Goal: Find specific page/section: Find specific page/section

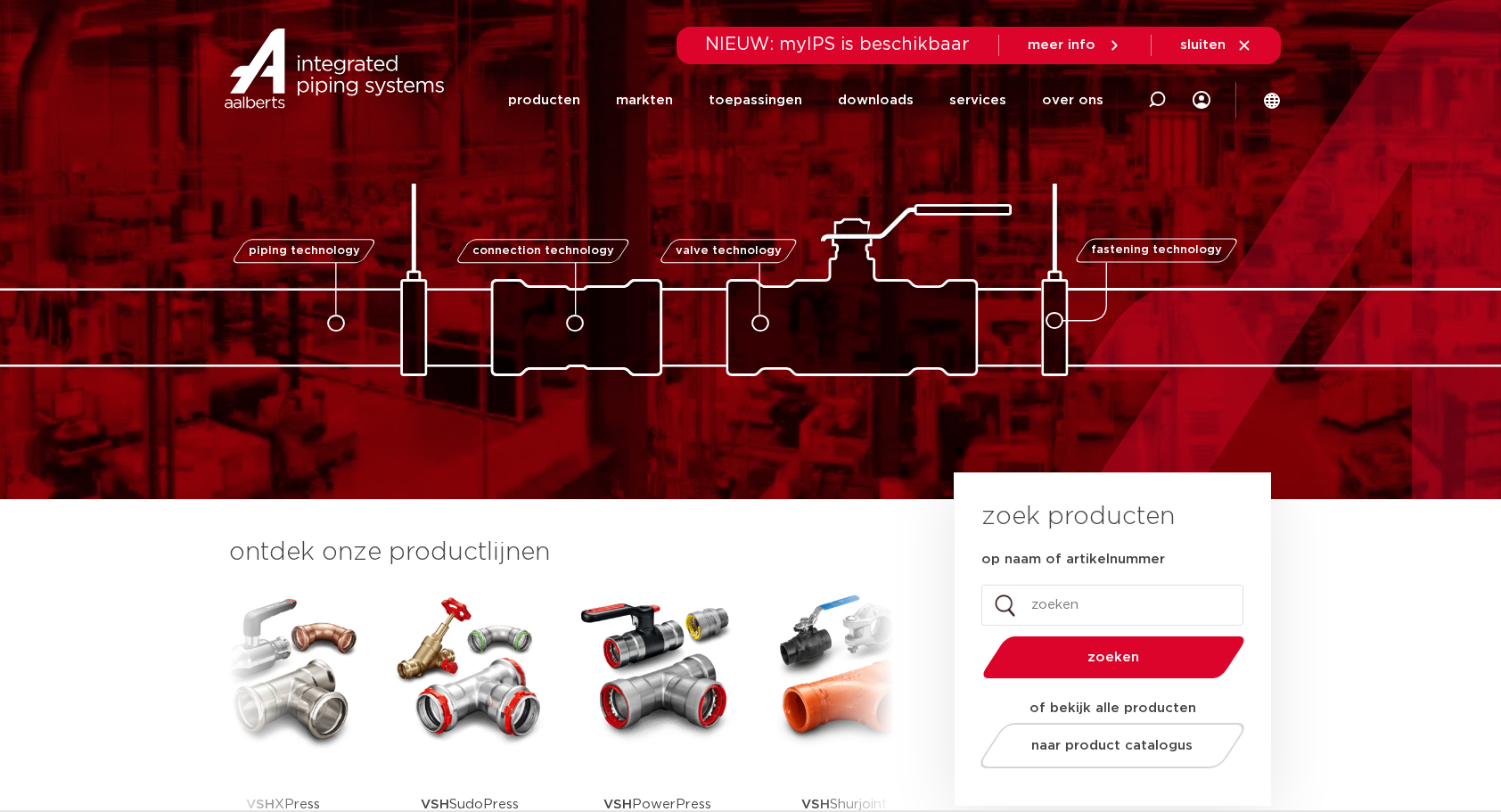
click at [1212, 43] on span "sluiten" at bounding box center [1203, 45] width 46 height 13
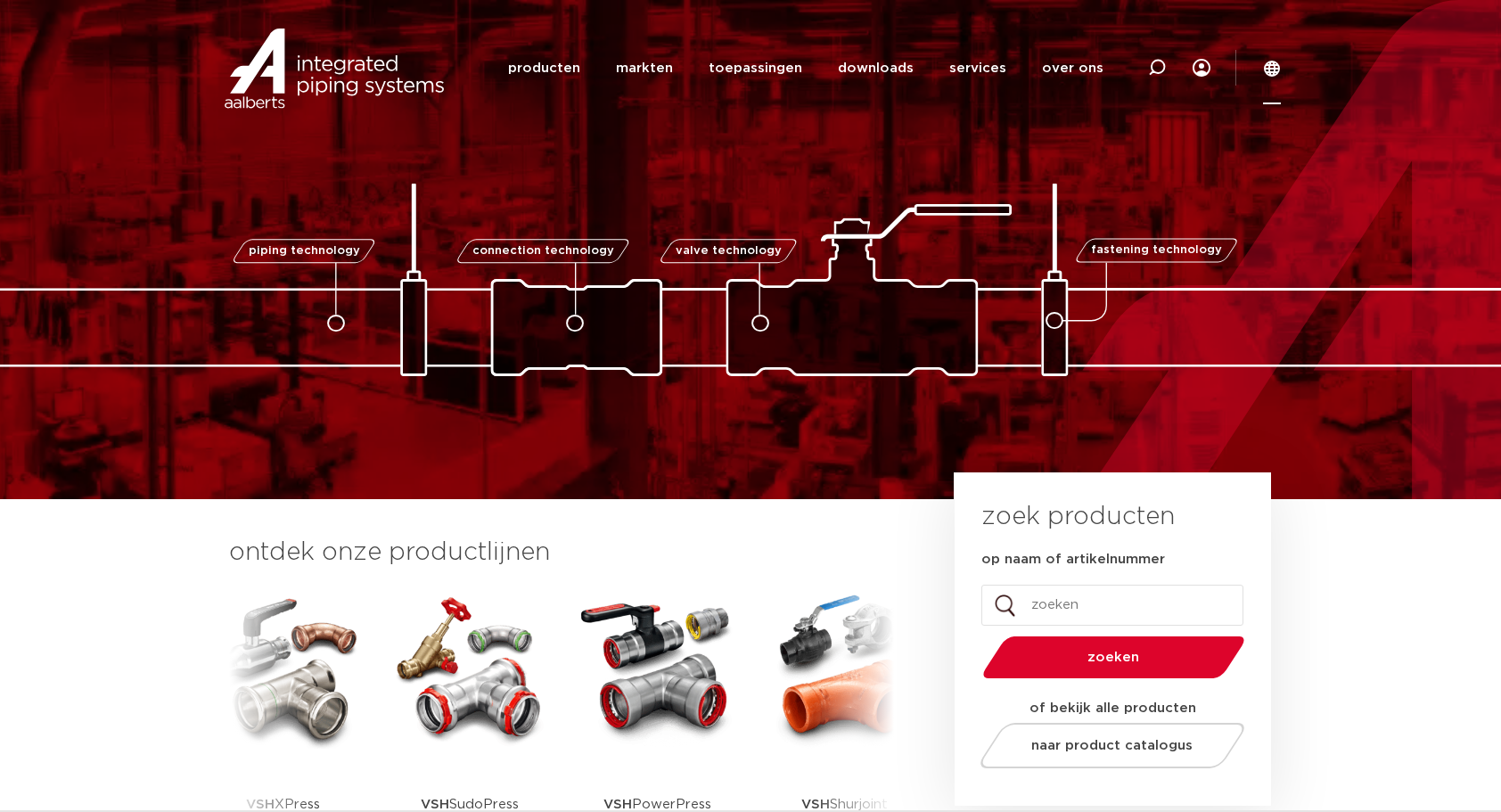
click at [1272, 69] on icon at bounding box center [1272, 68] width 16 height 16
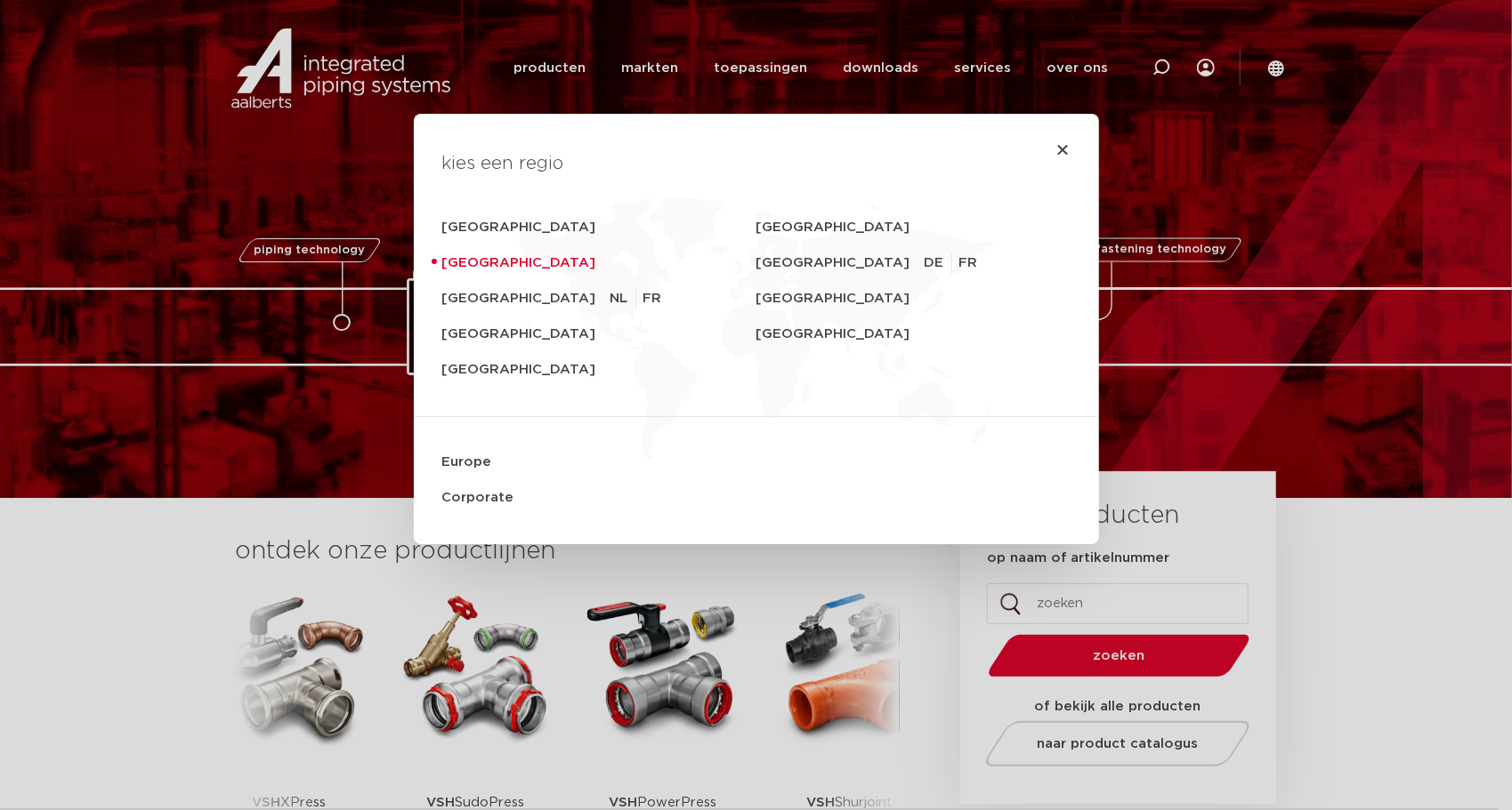
click at [1281, 161] on div "kies een regio [GEOGRAPHIC_DATA] [GEOGRAPHIC_DATA] [GEOGRAPHIC_DATA] [GEOGRAPHI…" at bounding box center [756, 405] width 1512 height 810
click at [1207, 67] on div "kies een regio [GEOGRAPHIC_DATA] [GEOGRAPHIC_DATA] [GEOGRAPHIC_DATA] [GEOGRAPHI…" at bounding box center [756, 405] width 1512 height 810
click at [1056, 144] on icon "Close" at bounding box center [1063, 150] width 14 height 14
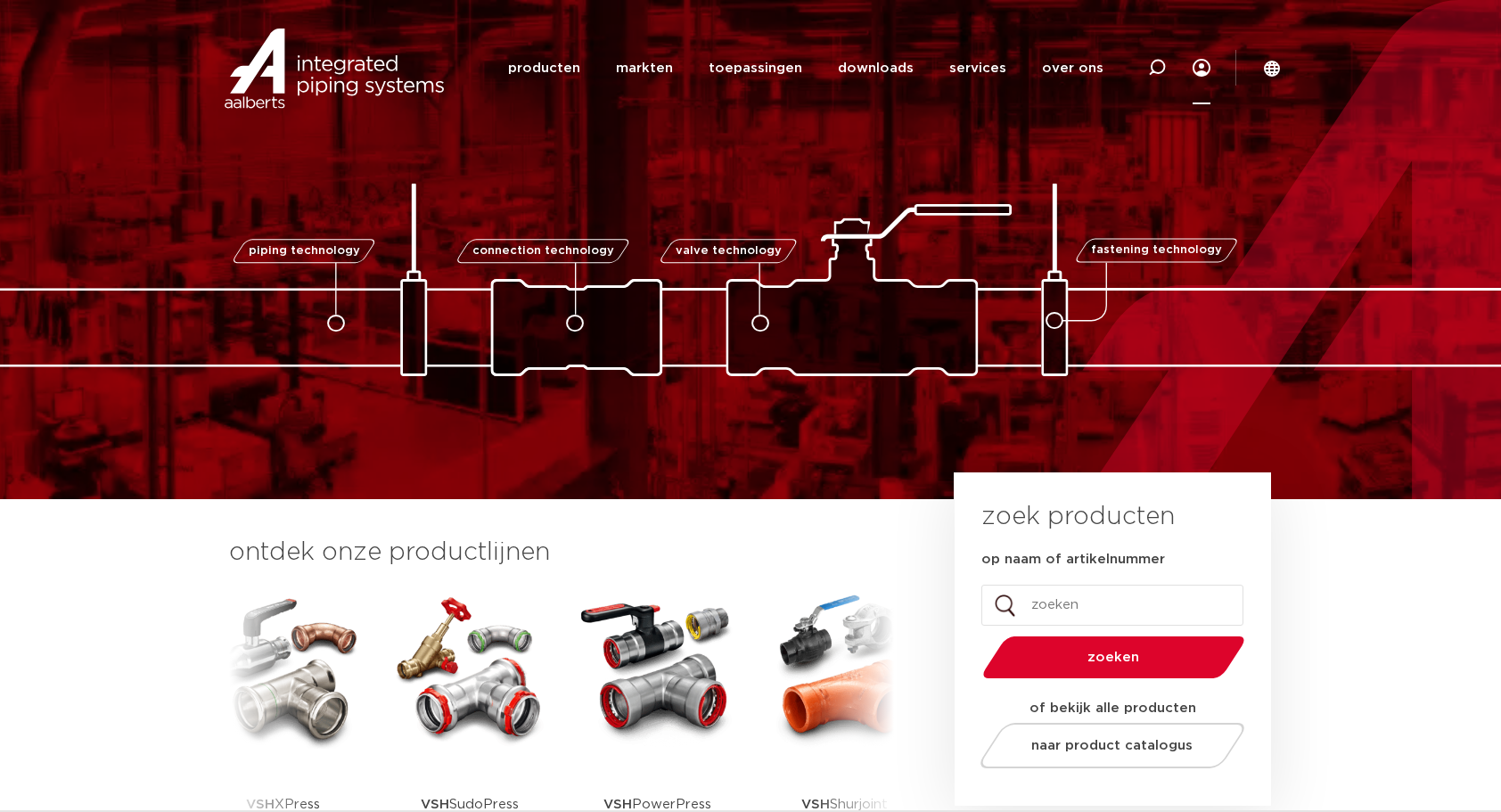
click at [1200, 70] on icon at bounding box center [1202, 68] width 18 height 18
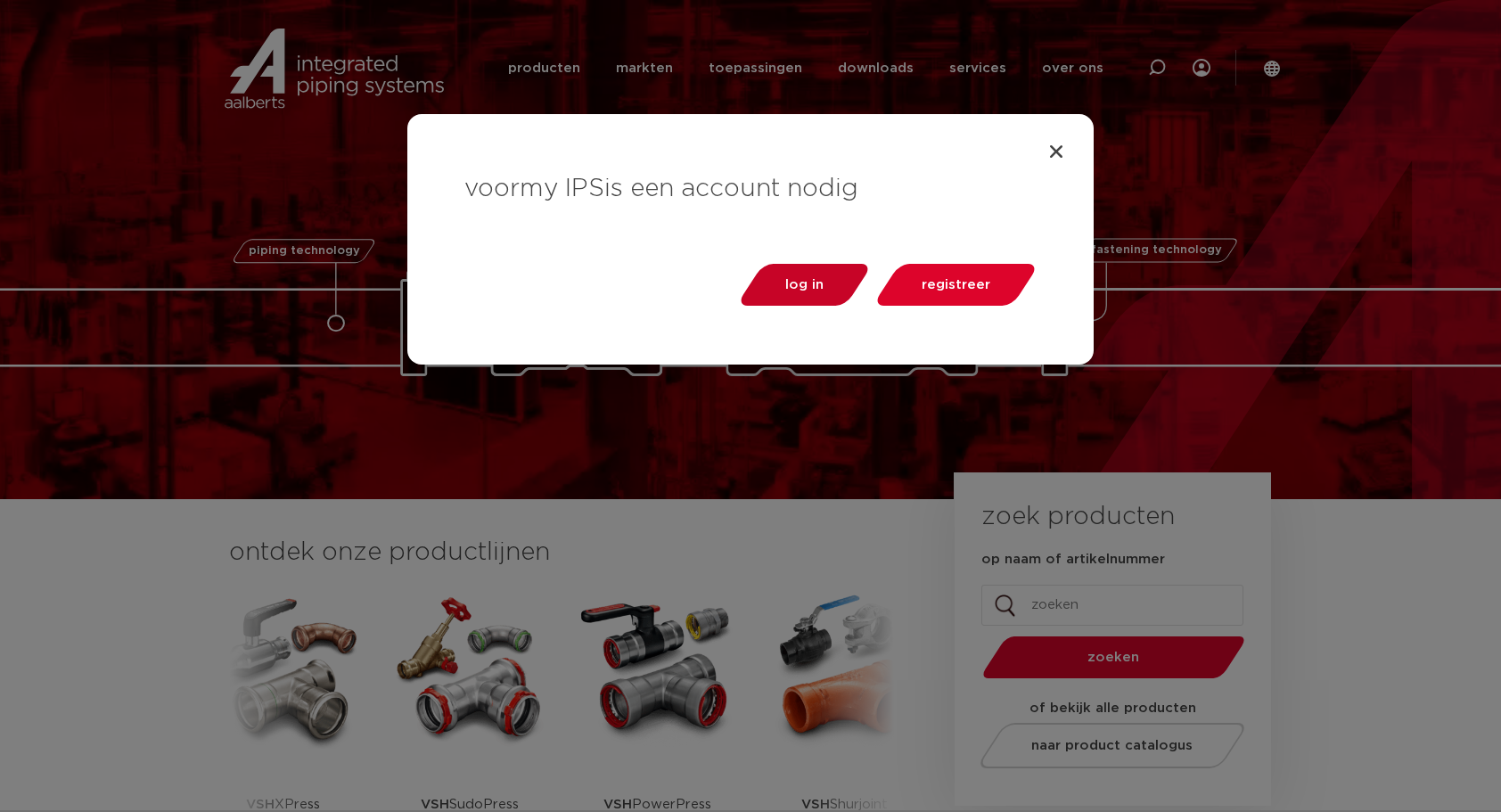
click at [806, 282] on span "log in" at bounding box center [804, 284] width 39 height 13
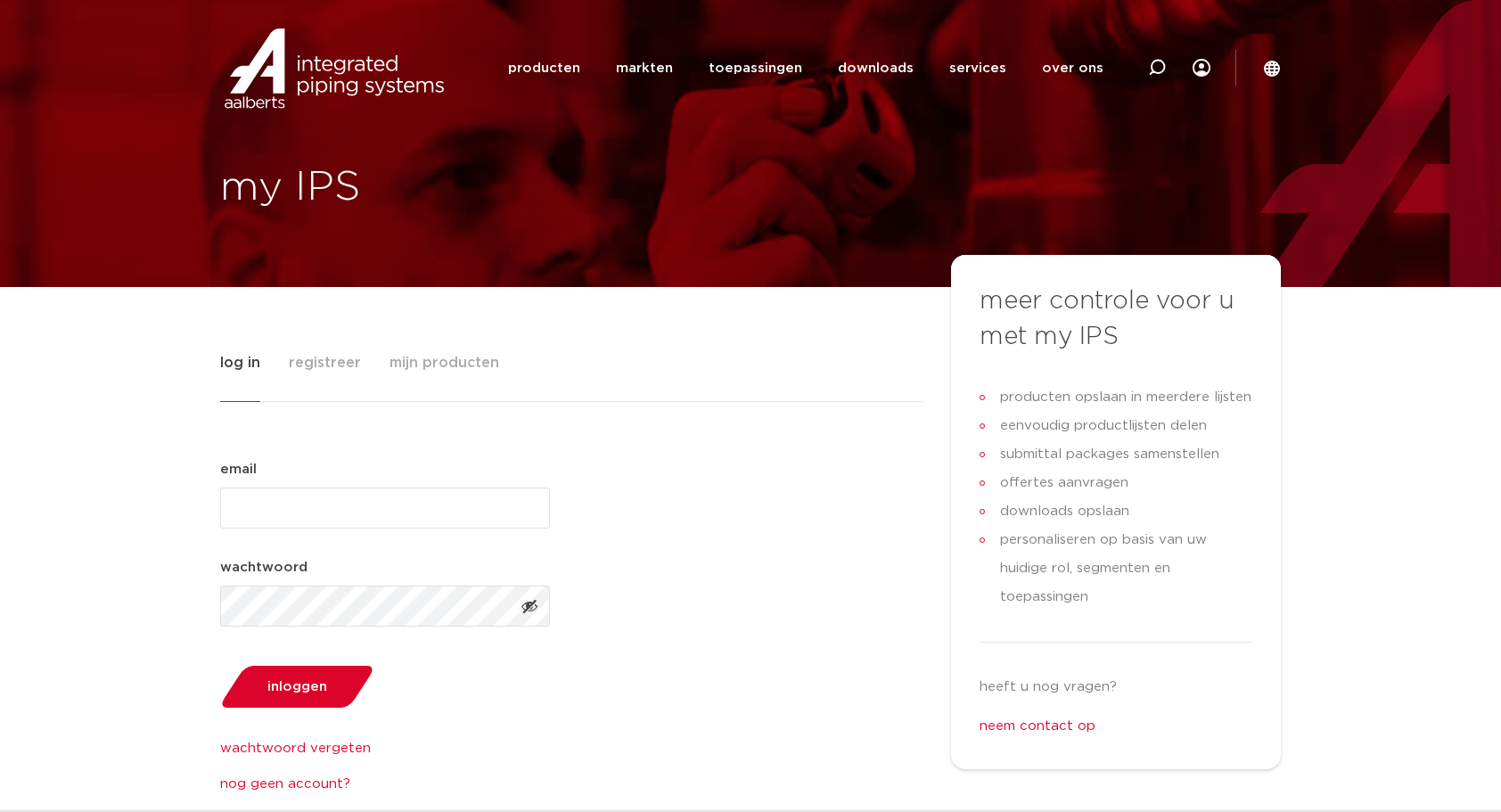
click at [372, 511] on input "email (Vereist)" at bounding box center [385, 507] width 330 height 41
type input "christiaan.hofs@aalberts-ips.com"
click at [433, 360] on span "mijn producten" at bounding box center [444, 363] width 109 height 36
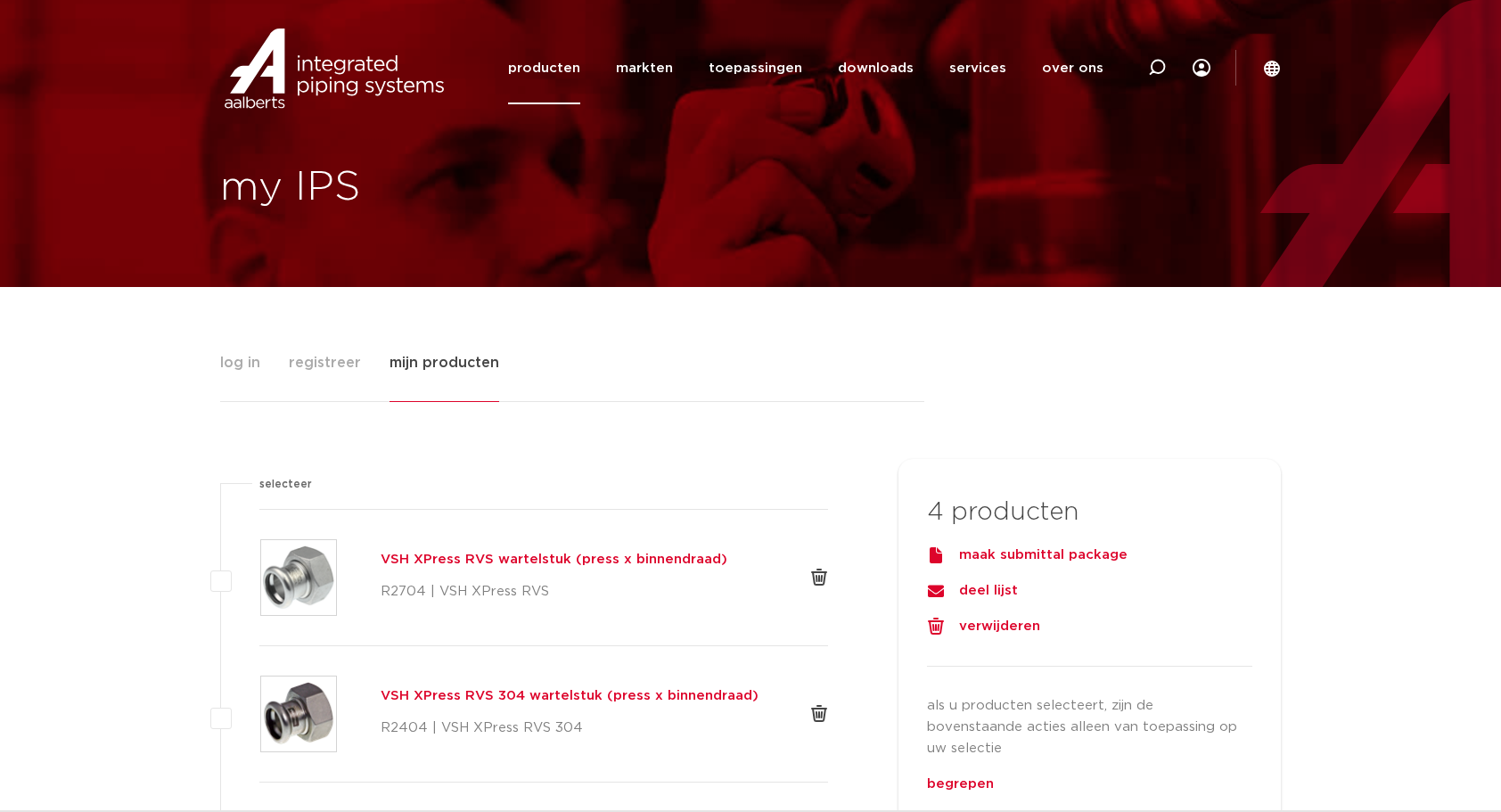
click at [561, 67] on link "producten" at bounding box center [544, 68] width 72 height 72
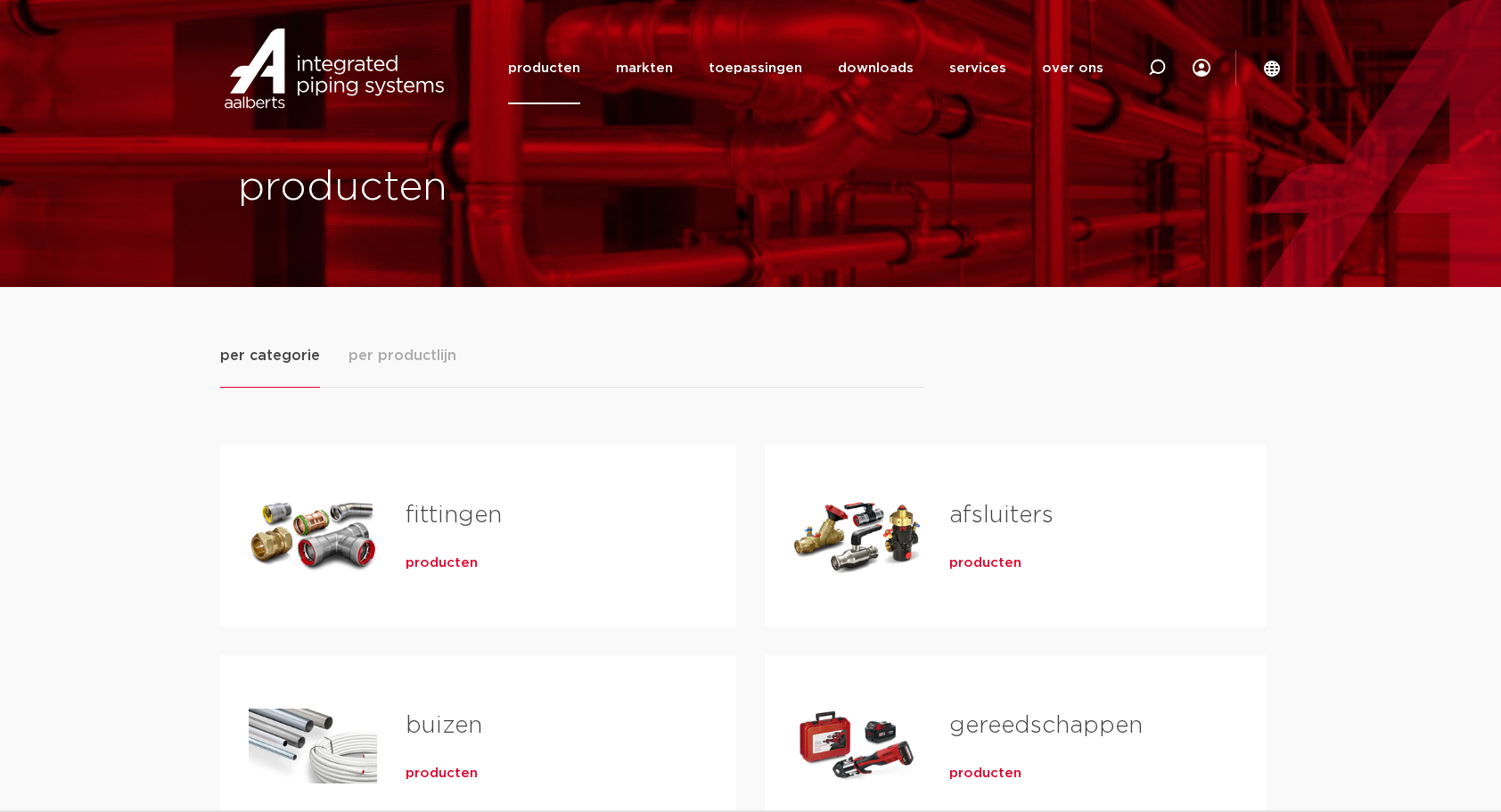
click at [411, 357] on span "per productlijn" at bounding box center [402, 356] width 108 height 22
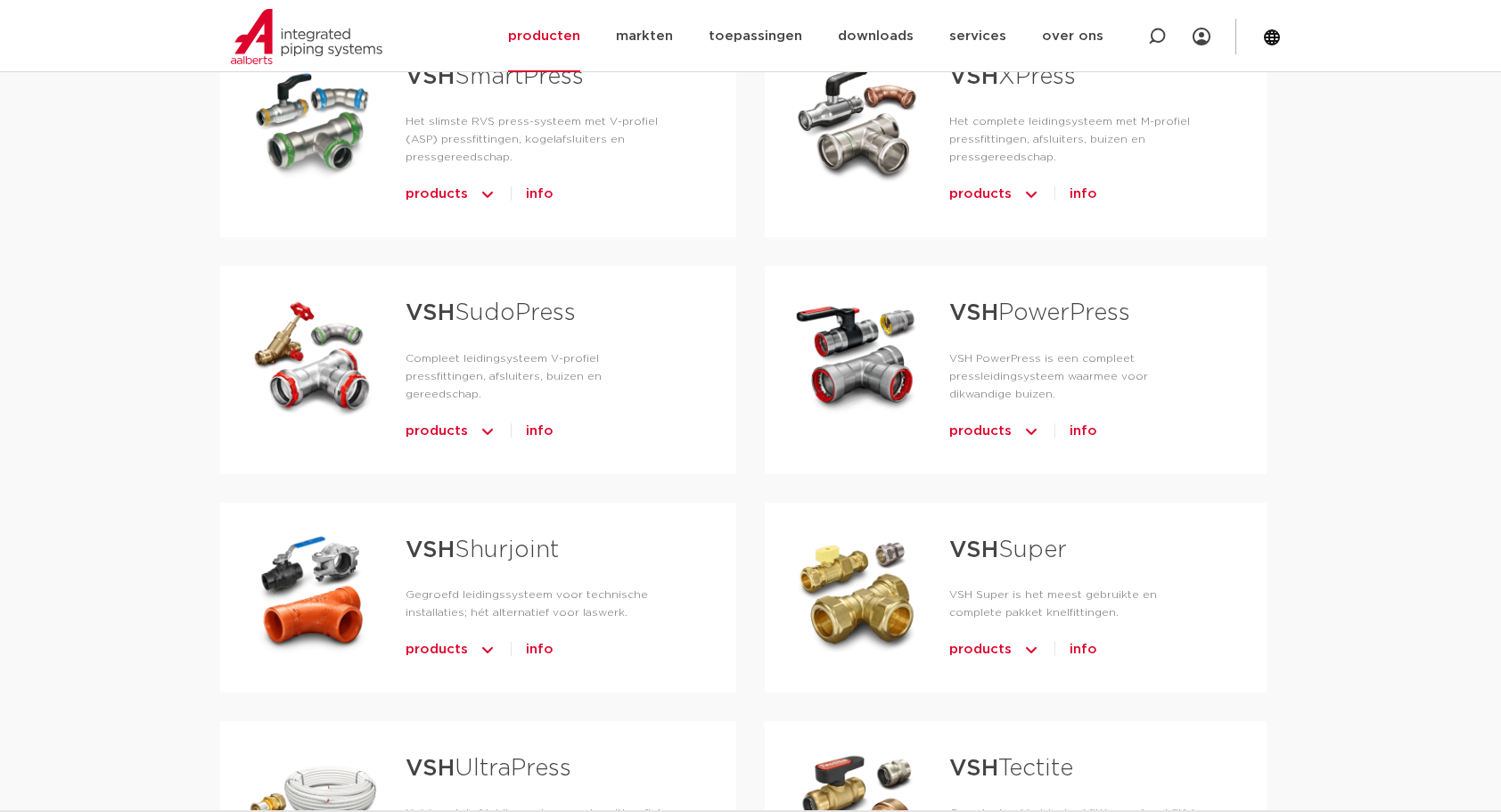
scroll to position [832, 0]
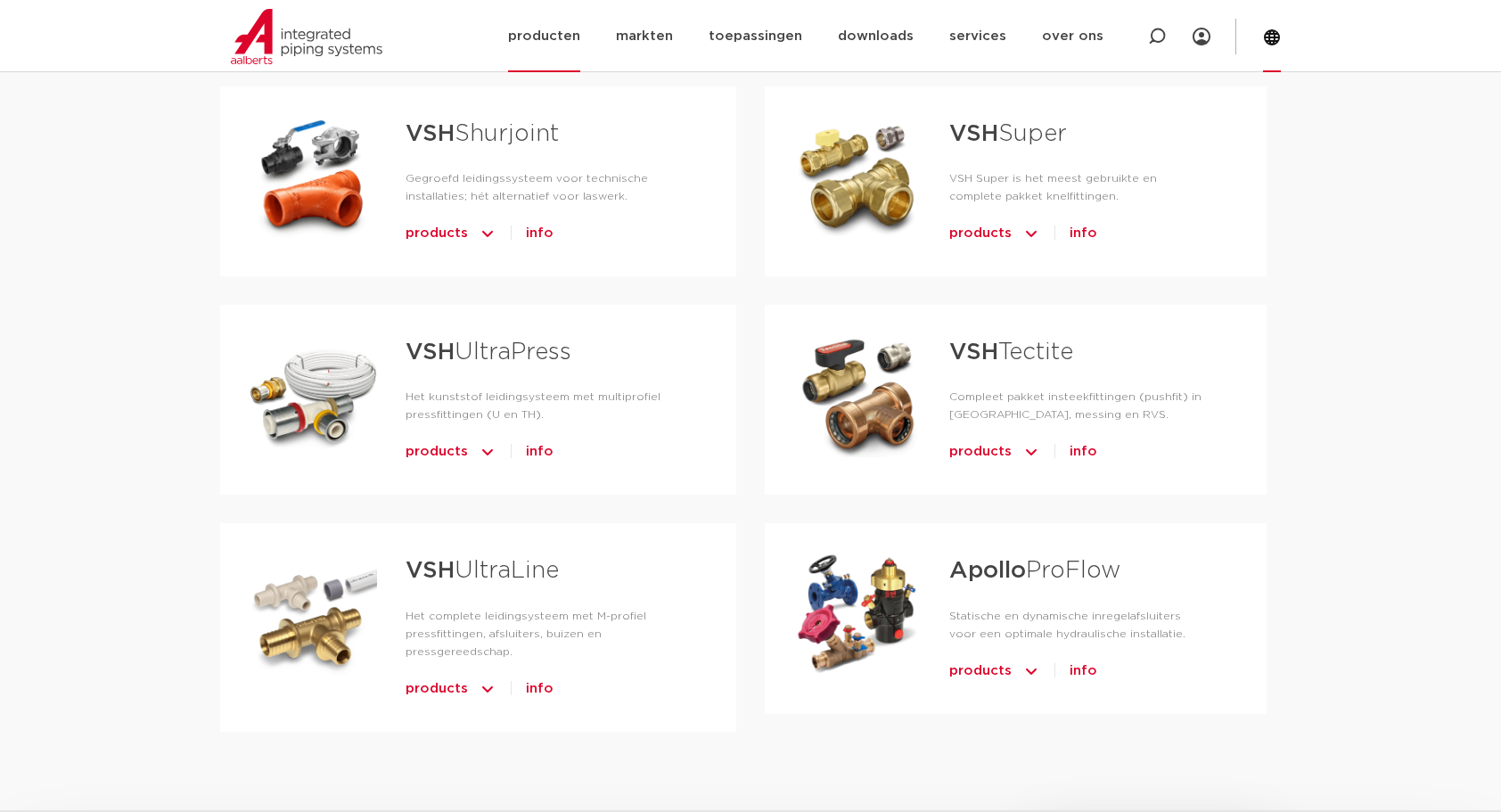
click at [1275, 39] on icon at bounding box center [1272, 38] width 16 height 16
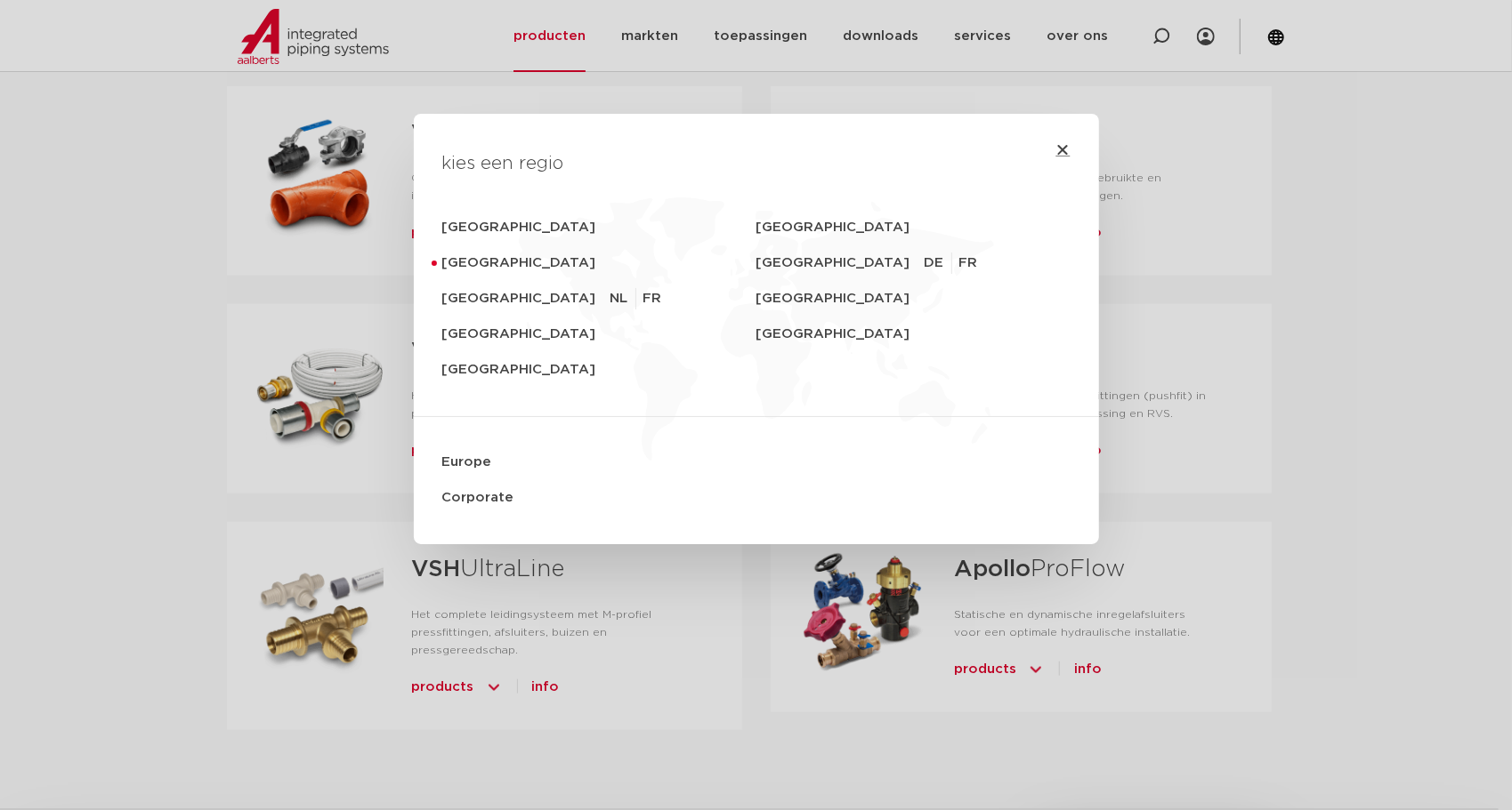
click at [1060, 148] on icon "Close" at bounding box center [1063, 150] width 14 height 14
